Goal: Information Seeking & Learning: Learn about a topic

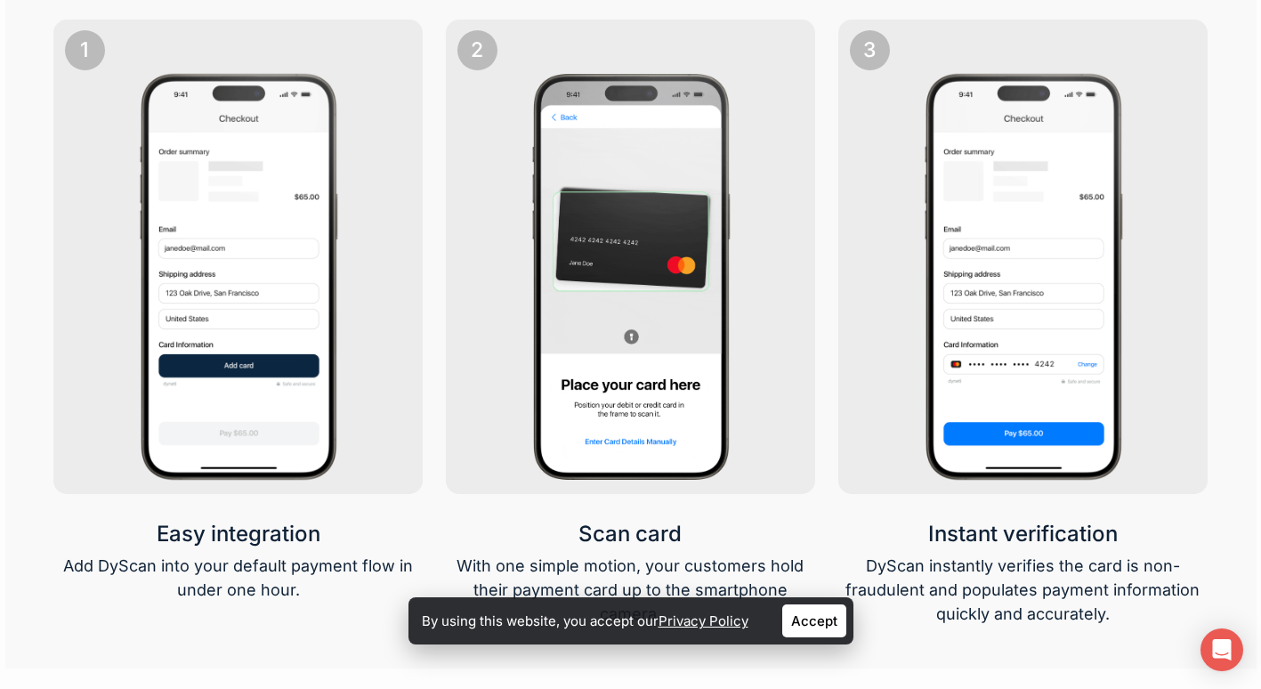
scroll to position [2143, 0]
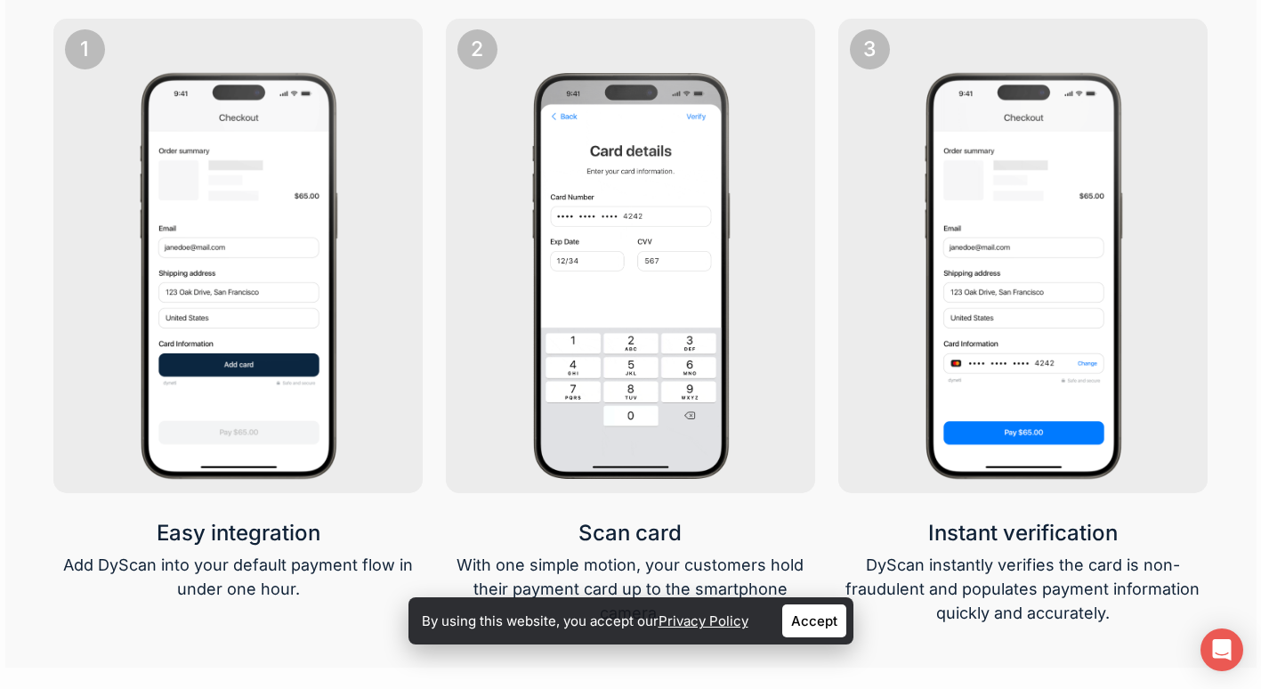
click at [167, 415] on img at bounding box center [238, 275] width 260 height 412
click at [157, 370] on img at bounding box center [238, 275] width 260 height 412
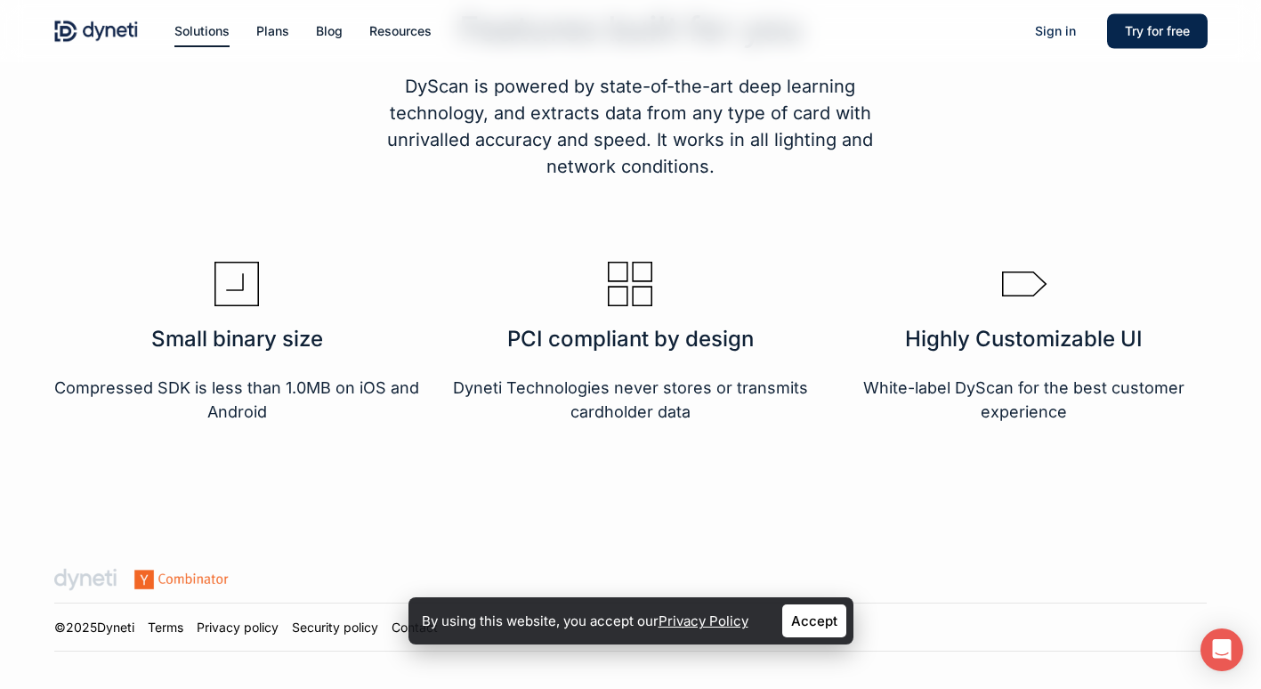
click at [125, 472] on div at bounding box center [630, 343] width 1155 height 278
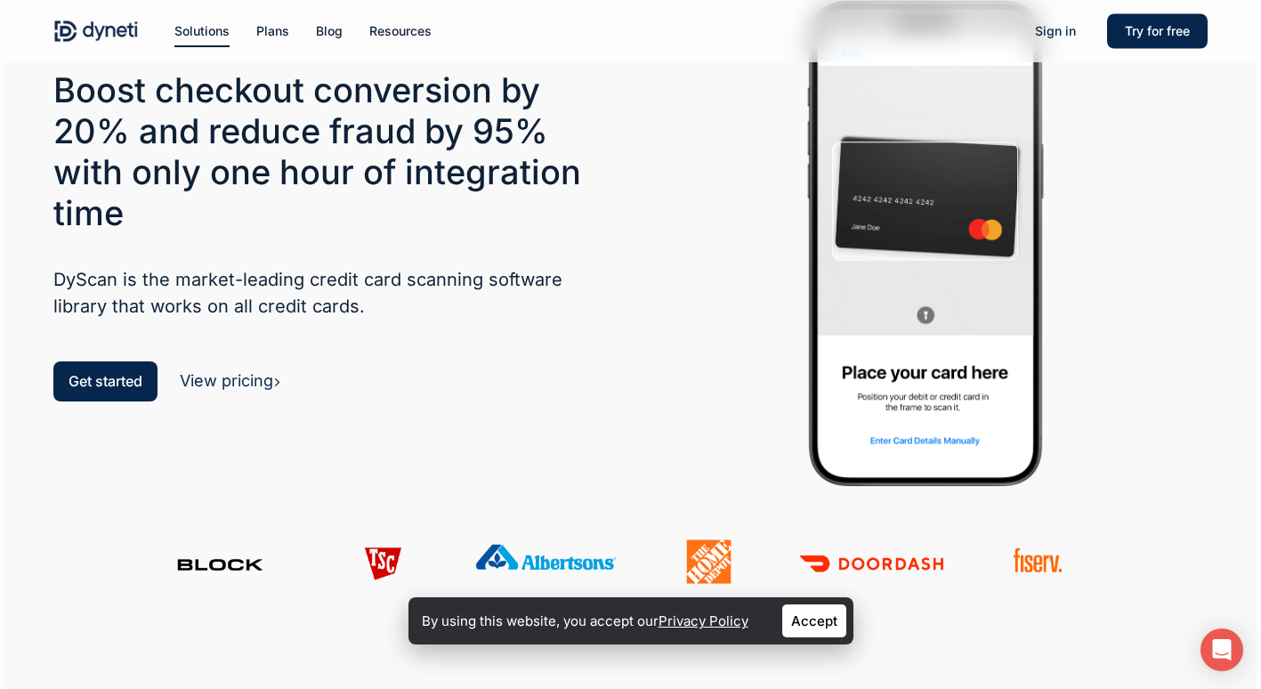
scroll to position [91, 0]
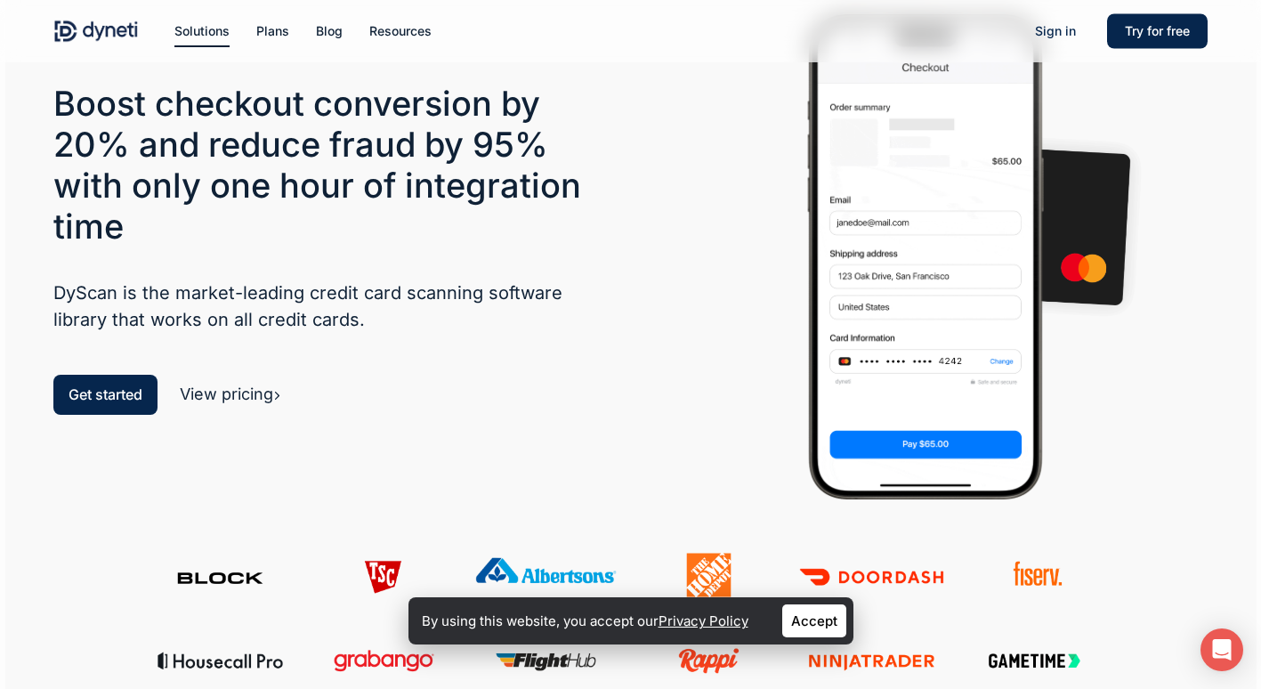
click at [225, 394] on link "View pricing" at bounding box center [230, 394] width 101 height 19
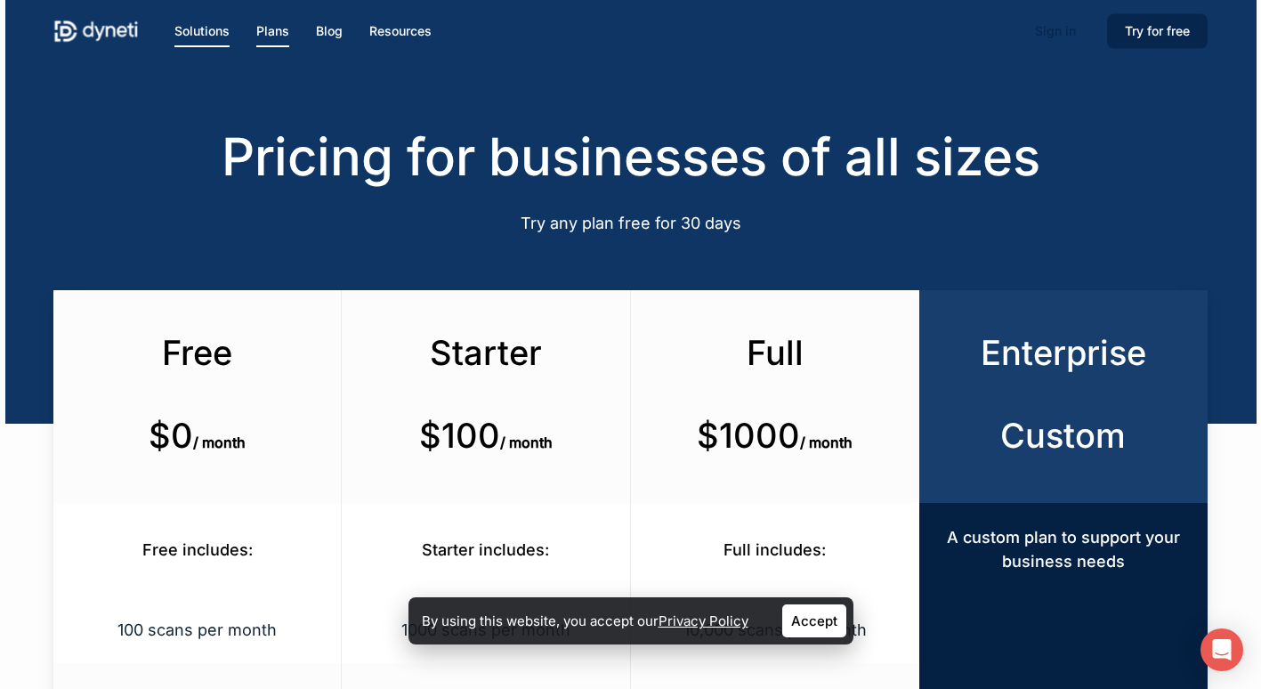
click at [210, 23] on link "Solutions" at bounding box center [201, 31] width 55 height 20
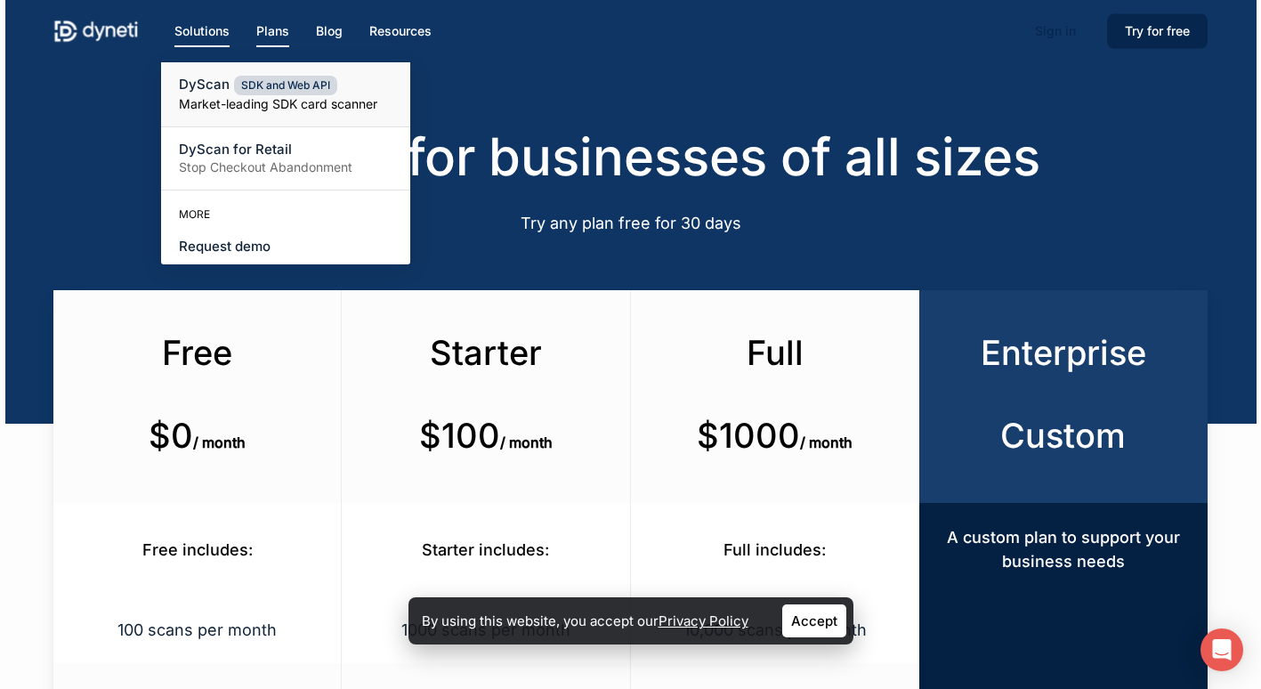
click at [213, 109] on small "Market-leading SDK card scanner" at bounding box center [286, 104] width 214 height 18
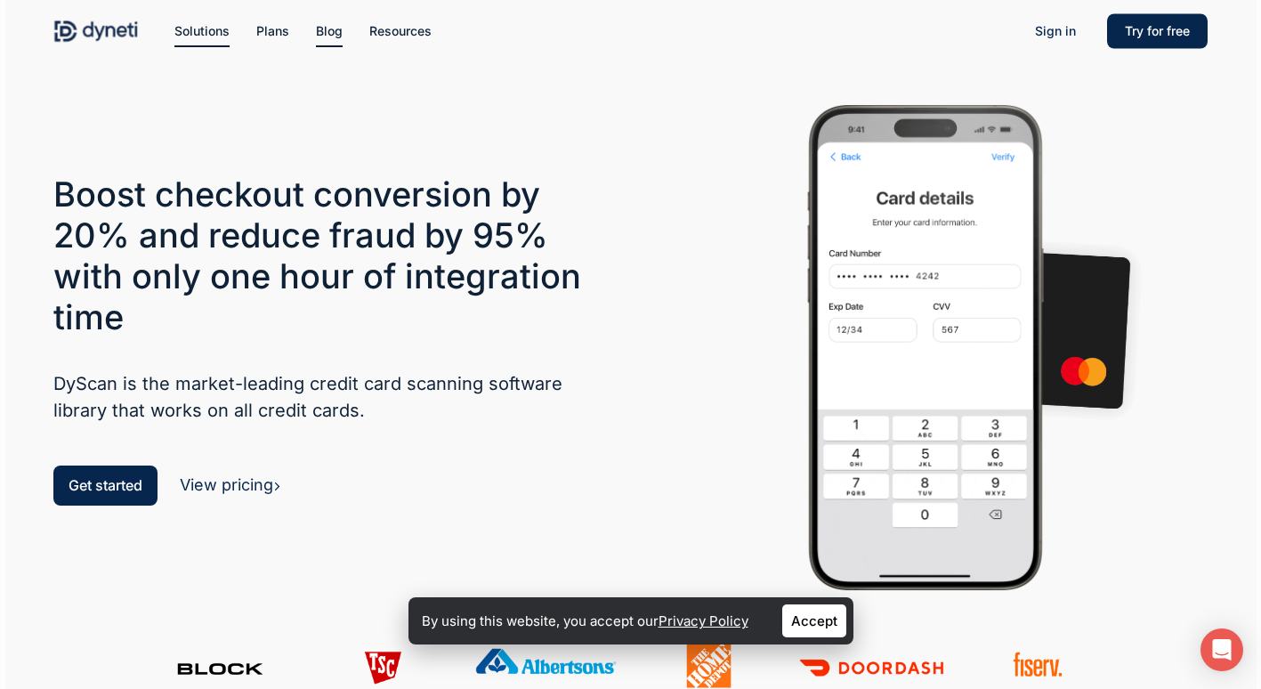
click at [333, 32] on span "Blog" at bounding box center [329, 30] width 27 height 15
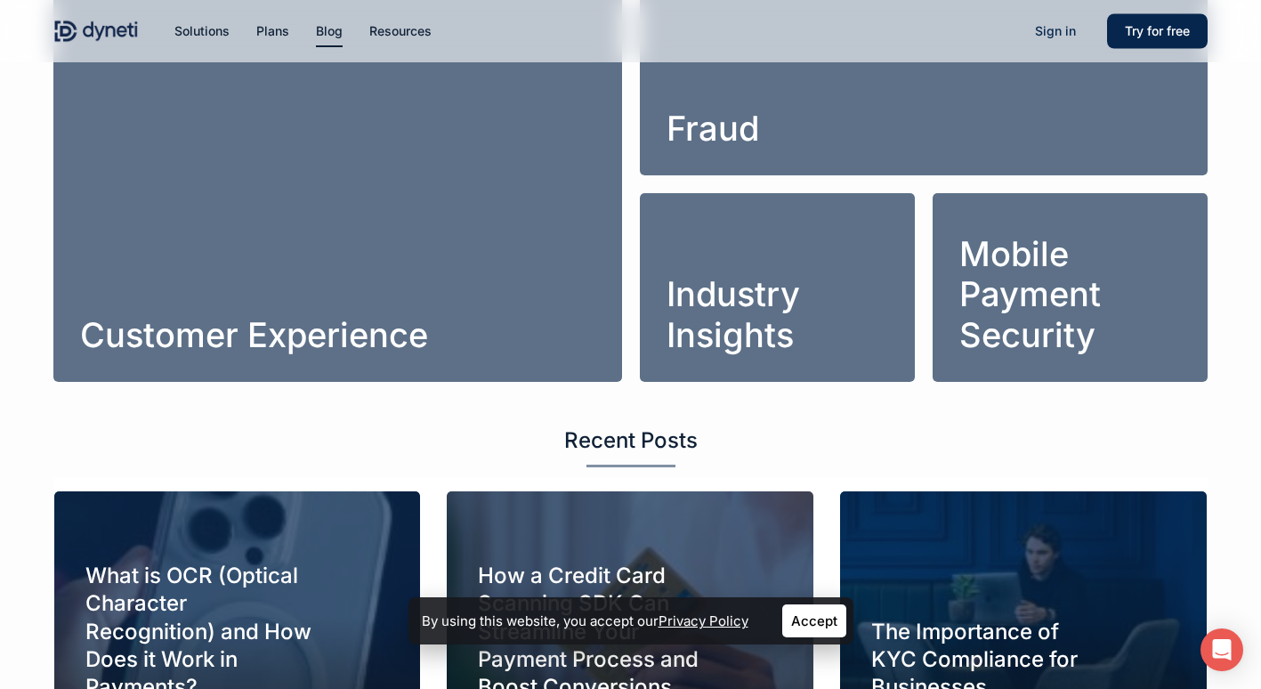
scroll to position [518, 0]
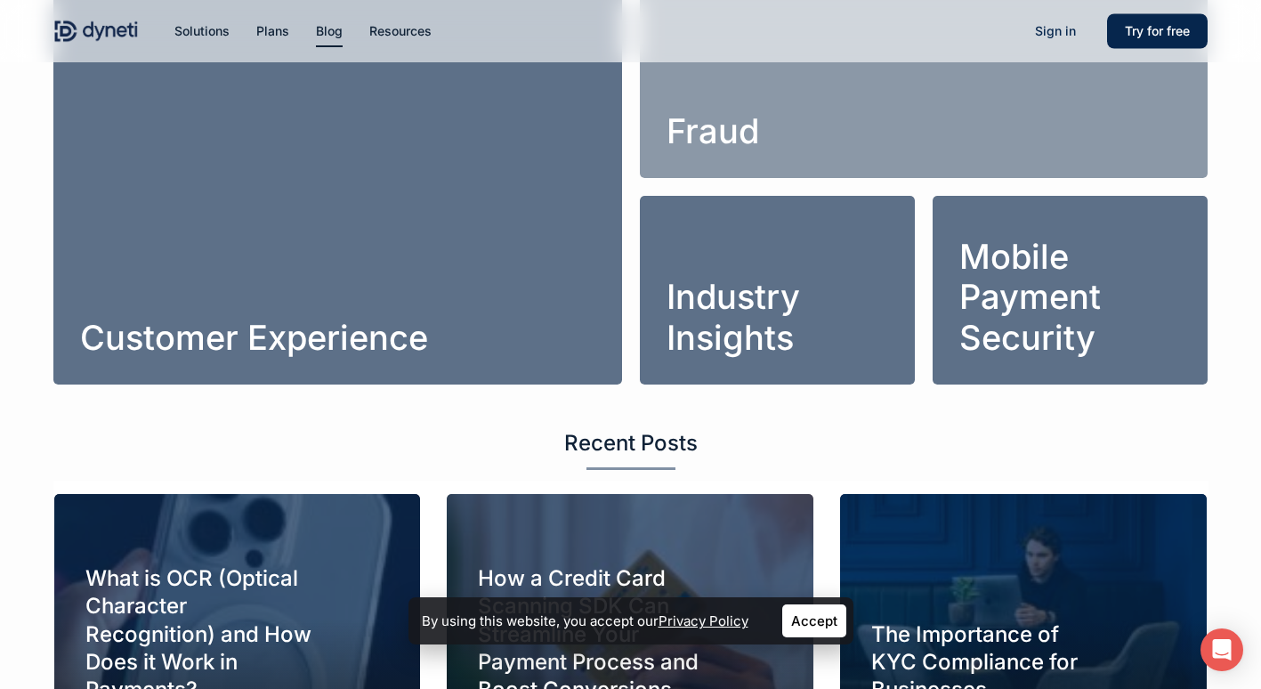
click at [734, 104] on link "Fraud" at bounding box center [924, 83] width 568 height 189
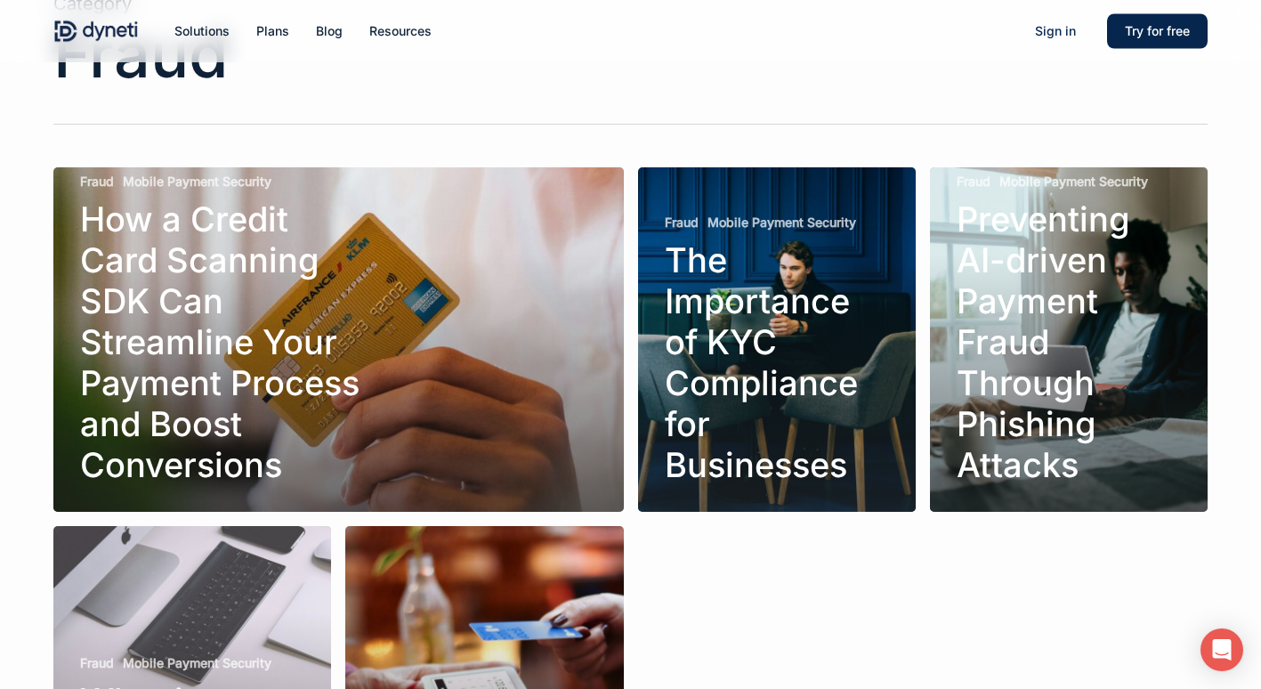
scroll to position [96, 0]
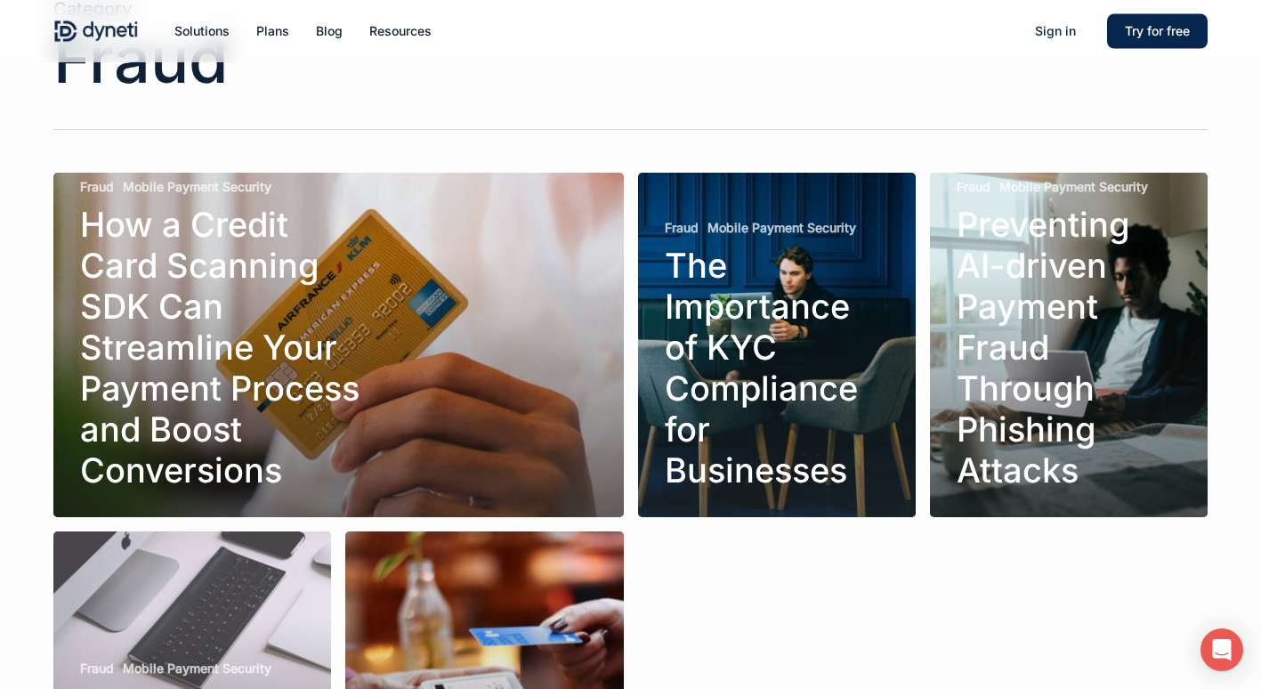
click at [152, 436] on link "How a Credit Card Scanning SDK Can Streamline Your Payment Process and Boost Co…" at bounding box center [338, 345] width 571 height 344
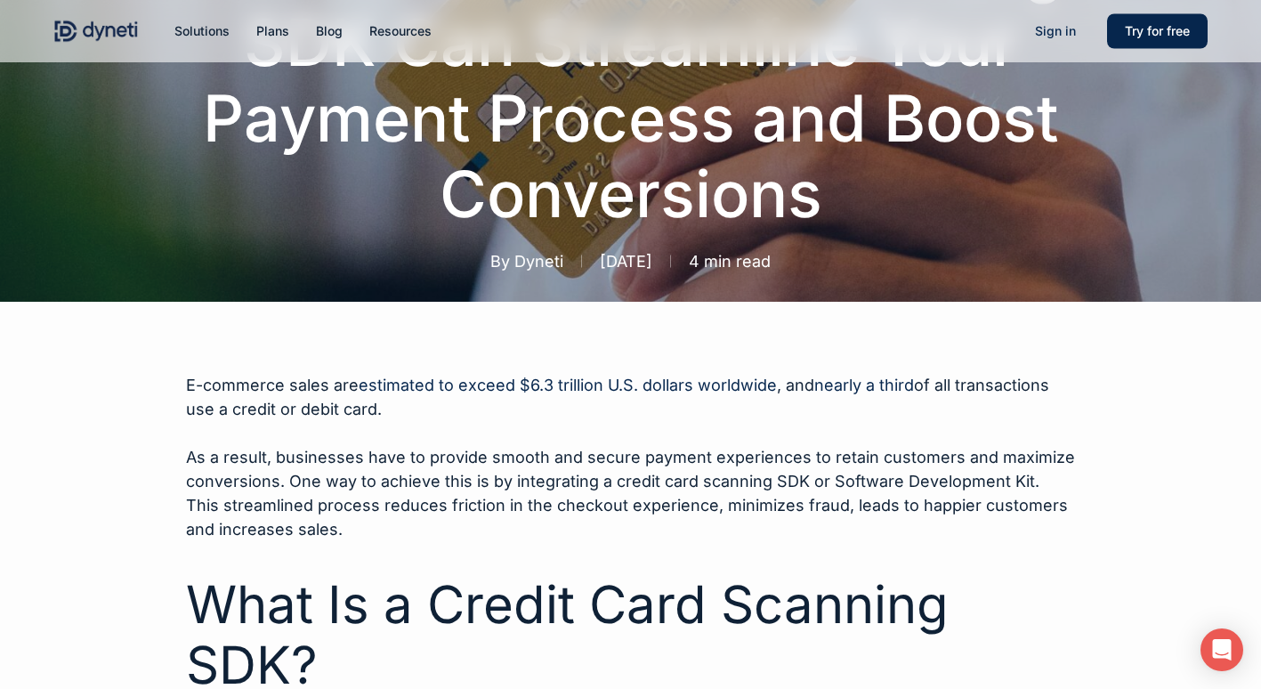
scroll to position [158, 0]
